Goal: Task Accomplishment & Management: Use online tool/utility

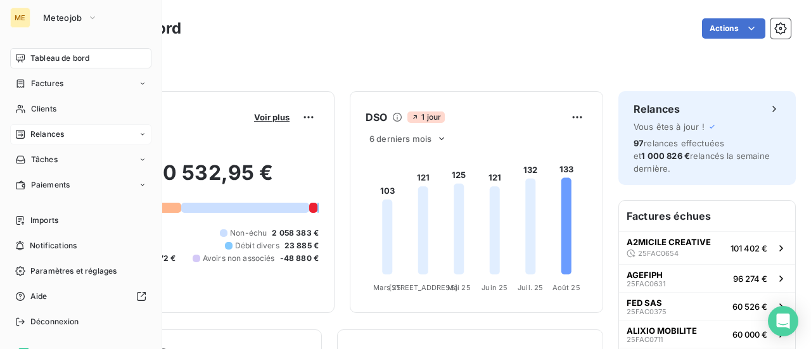
click at [40, 135] on span "Relances" at bounding box center [47, 134] width 34 height 11
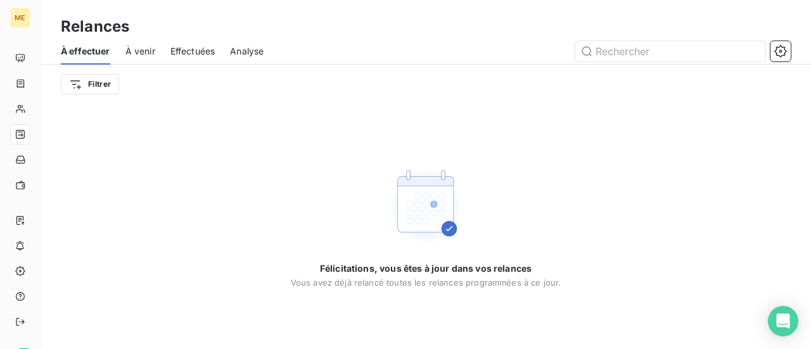
click at [148, 55] on span "À venir" at bounding box center [141, 51] width 30 height 13
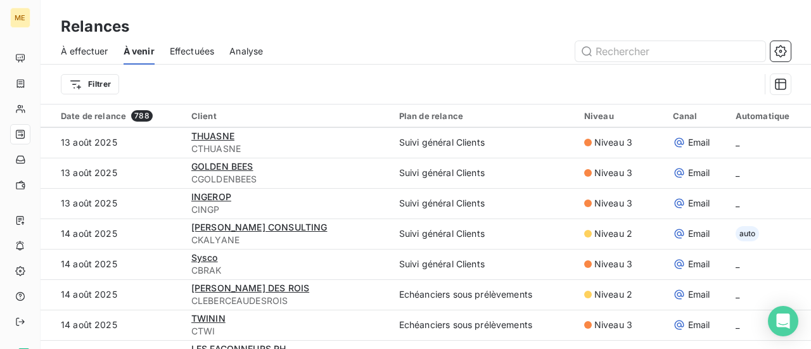
scroll to position [951, 0]
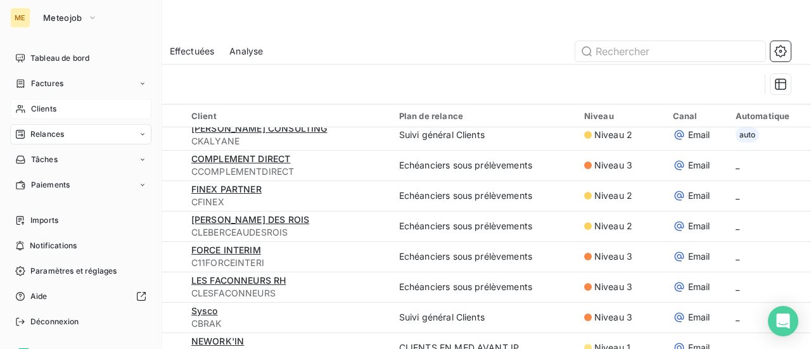
click at [37, 108] on span "Clients" at bounding box center [43, 108] width 25 height 11
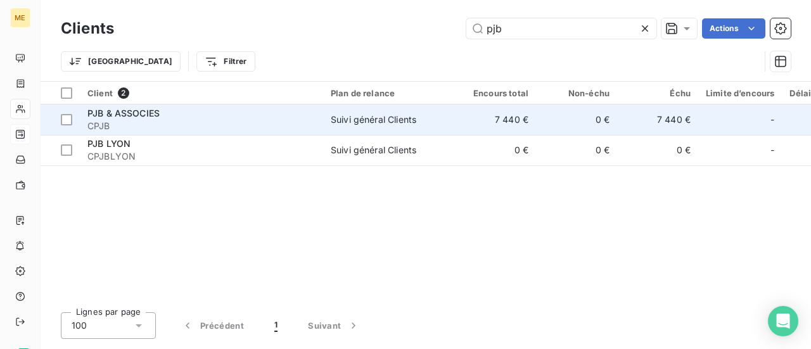
type input "pjb"
click at [139, 120] on span "CPJB" at bounding box center [201, 126] width 228 height 13
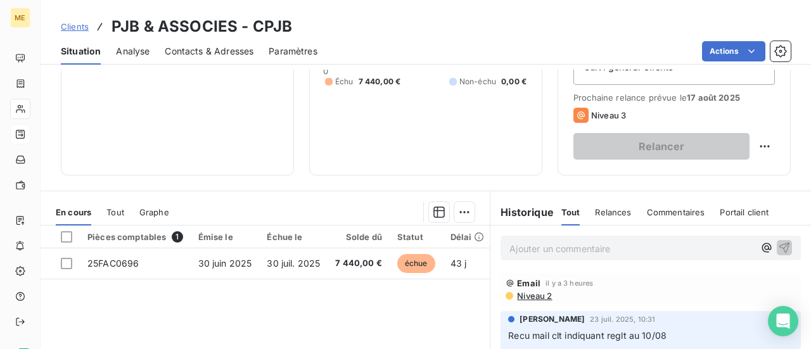
scroll to position [190, 0]
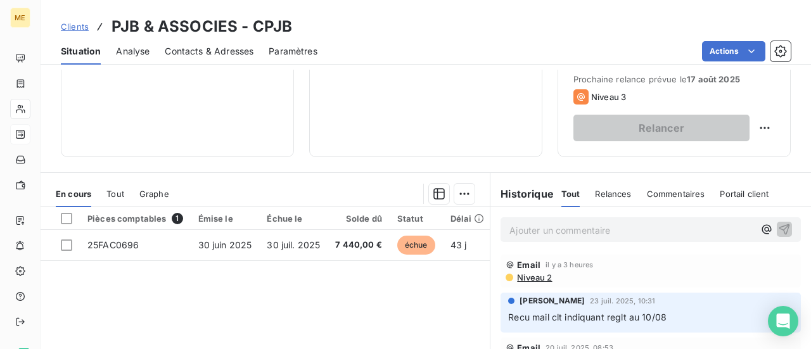
click at [520, 231] on p "Ajouter un commentaire ﻿" at bounding box center [632, 231] width 245 height 16
click at [779, 226] on icon "button" at bounding box center [785, 229] width 13 height 13
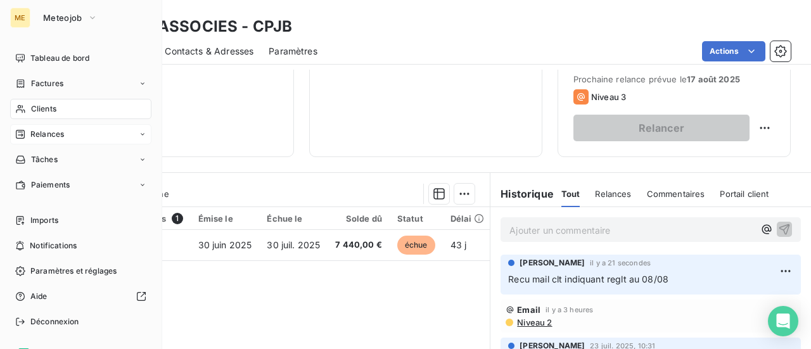
click at [47, 108] on span "Clients" at bounding box center [43, 108] width 25 height 11
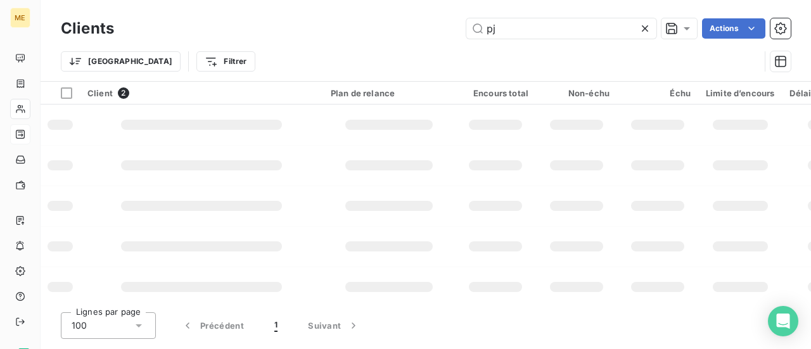
type input "p"
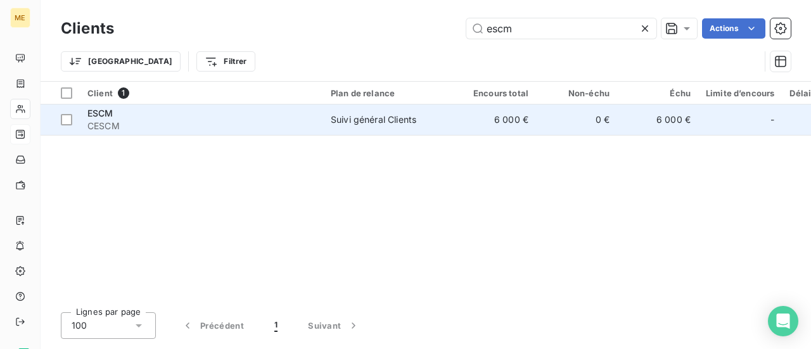
type input "escm"
click at [119, 122] on span "CESCM" at bounding box center [201, 126] width 228 height 13
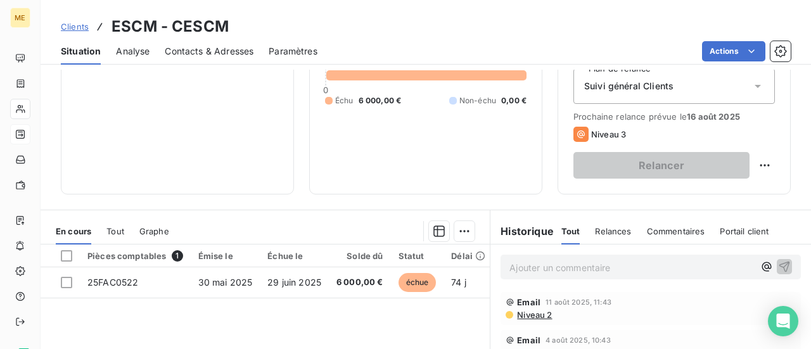
scroll to position [190, 0]
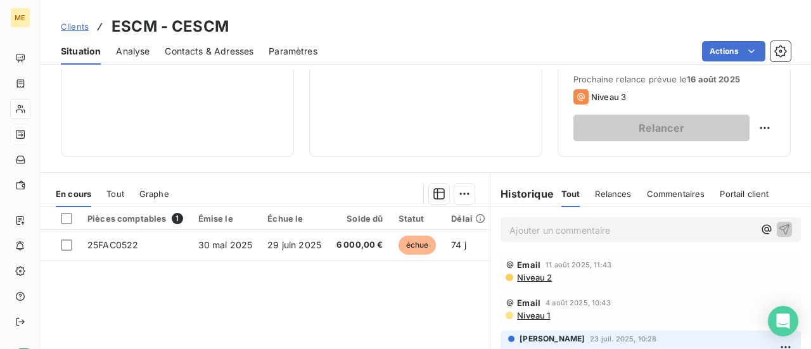
click at [503, 228] on div "Ajouter un commentaire ﻿" at bounding box center [651, 229] width 300 height 25
click at [510, 231] on p "Ajouter un commentaire ﻿" at bounding box center [632, 231] width 245 height 16
click at [779, 232] on icon "button" at bounding box center [785, 229] width 13 height 13
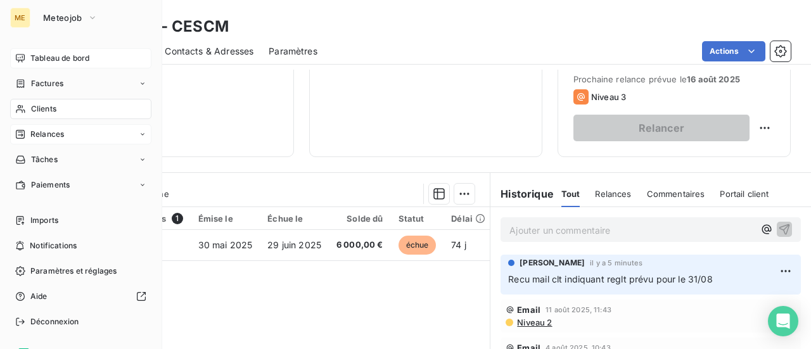
click at [57, 63] on span "Tableau de bord" at bounding box center [59, 58] width 59 height 11
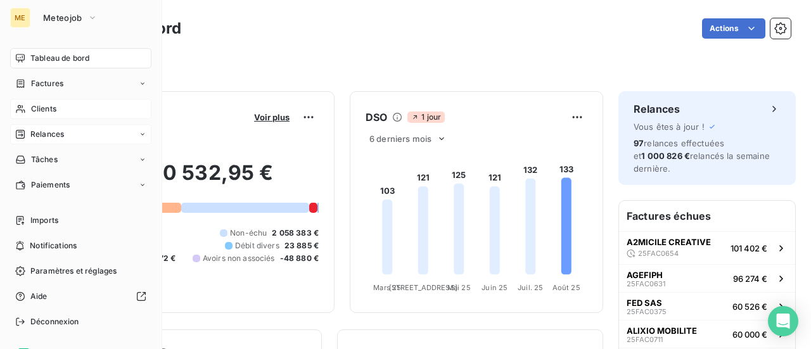
click at [42, 138] on span "Relances" at bounding box center [47, 134] width 34 height 11
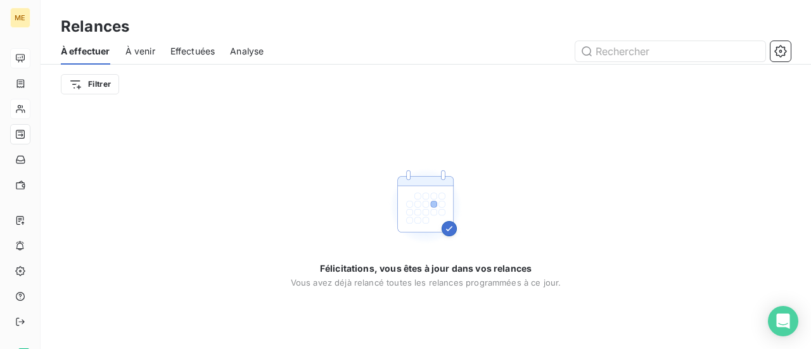
click at [184, 59] on div "Effectuées" at bounding box center [193, 51] width 45 height 27
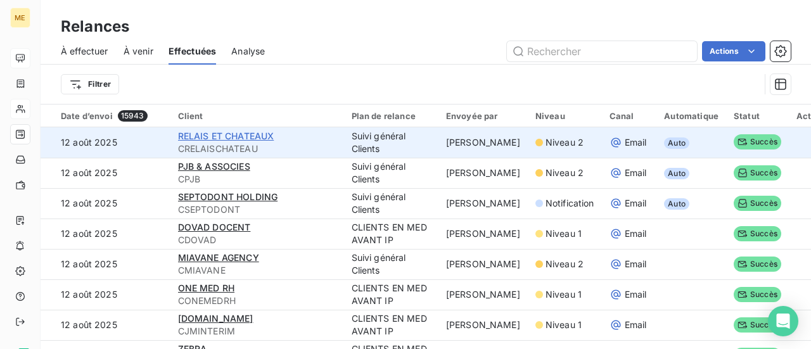
click at [228, 138] on span "RELAIS ET CHATEAUX" at bounding box center [226, 136] width 96 height 11
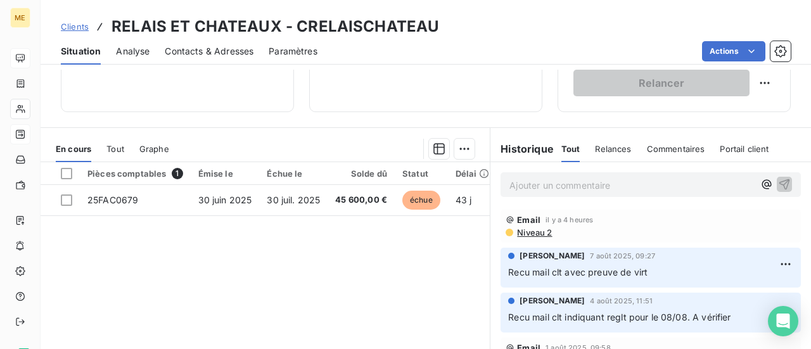
scroll to position [254, 0]
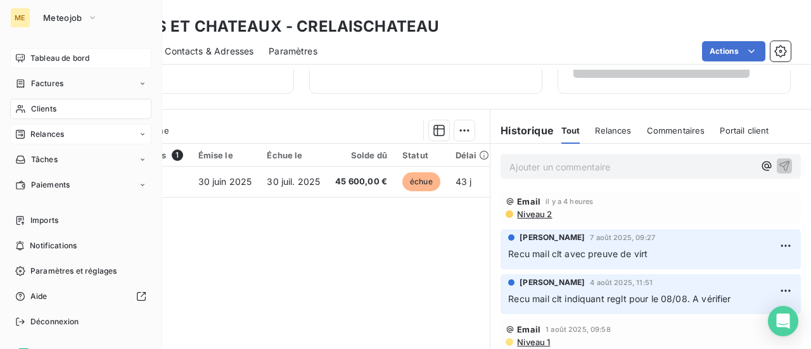
drag, startPoint x: 68, startPoint y: 53, endPoint x: 93, endPoint y: 60, distance: 25.9
click at [68, 53] on span "Tableau de bord" at bounding box center [59, 58] width 59 height 11
